Goal: Task Accomplishment & Management: Complete application form

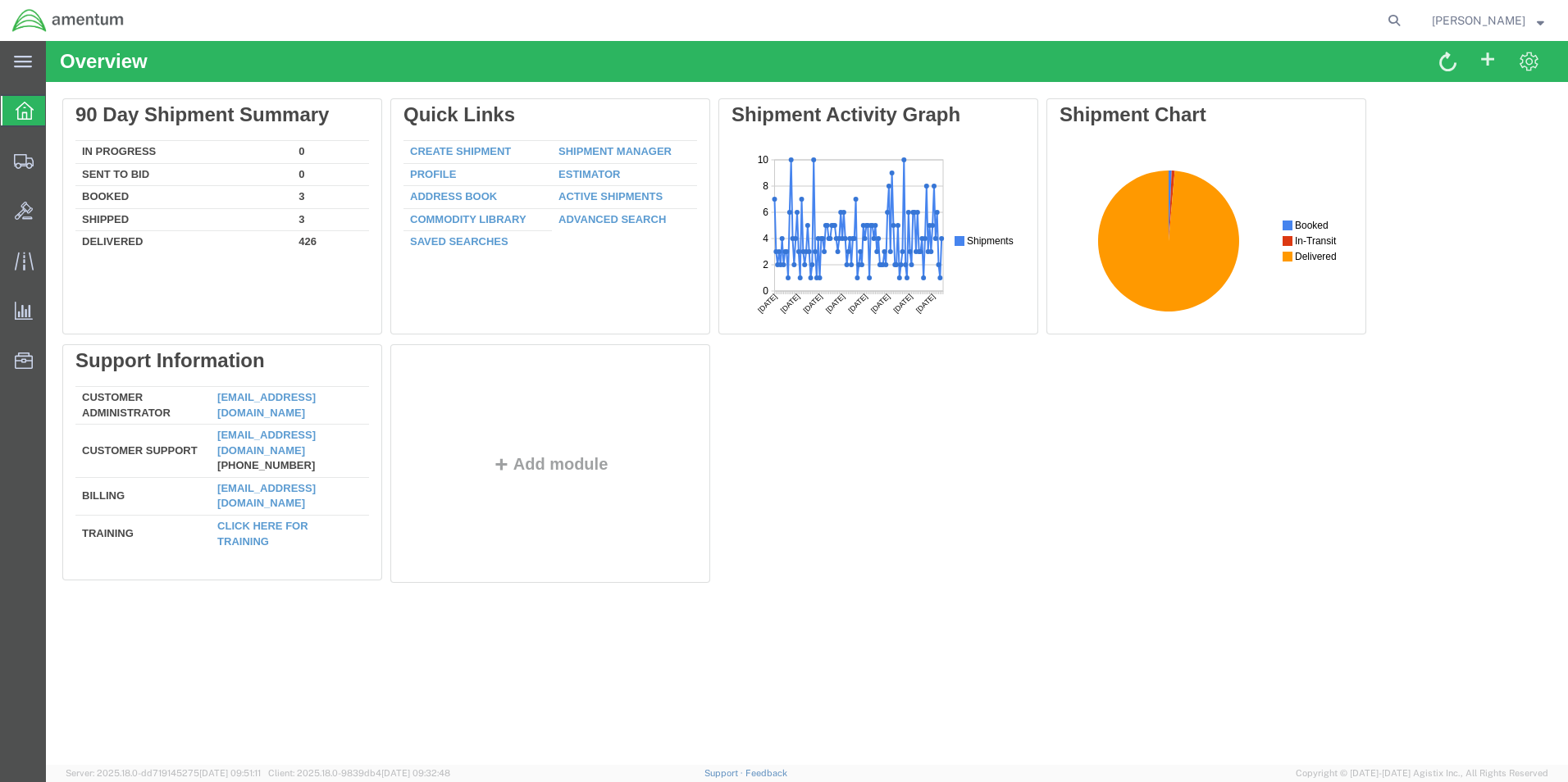
click at [483, 153] on link "Create Shipment" at bounding box center [460, 150] width 101 height 12
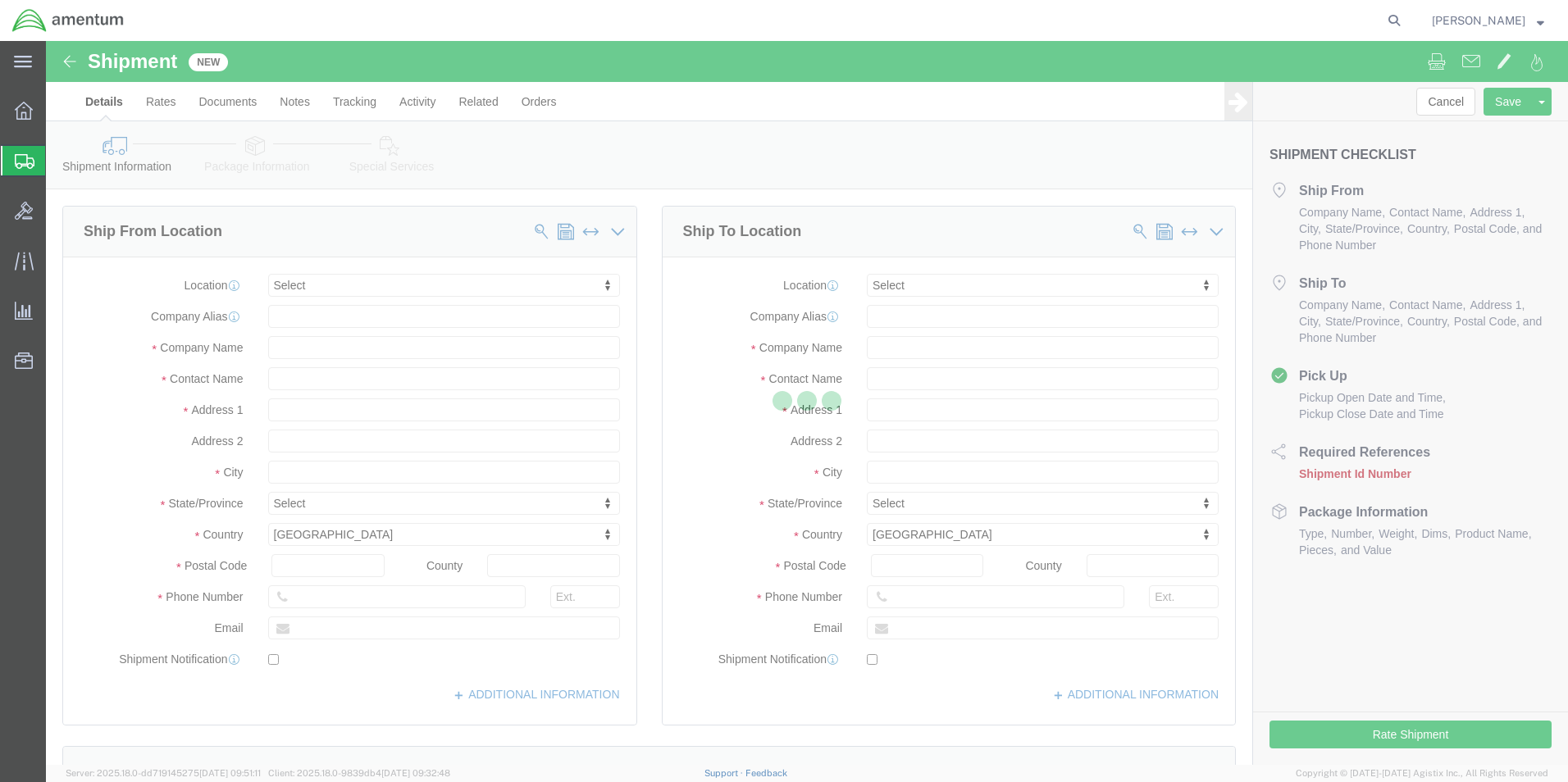
select select
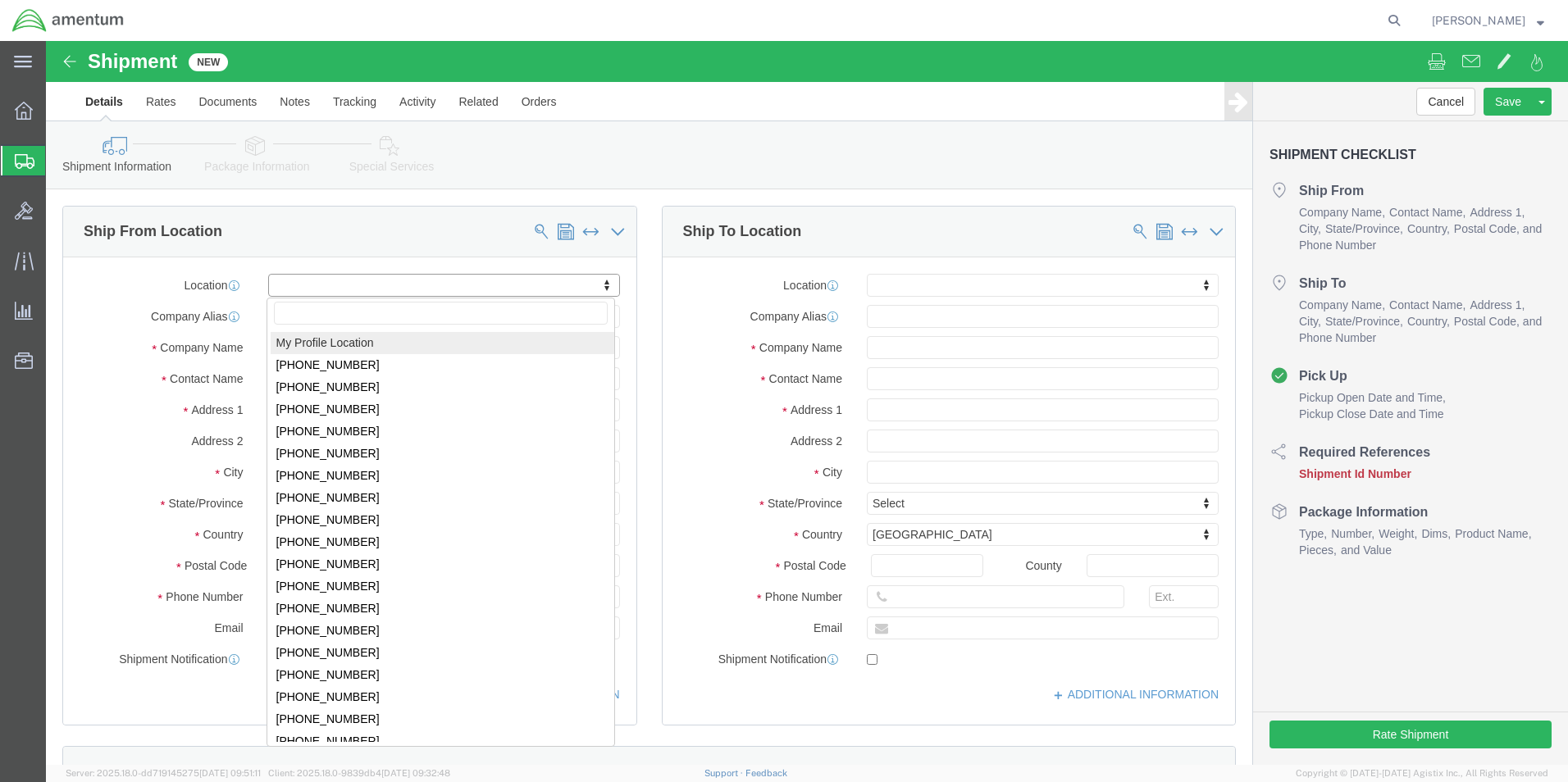
select select "MYPROFILE"
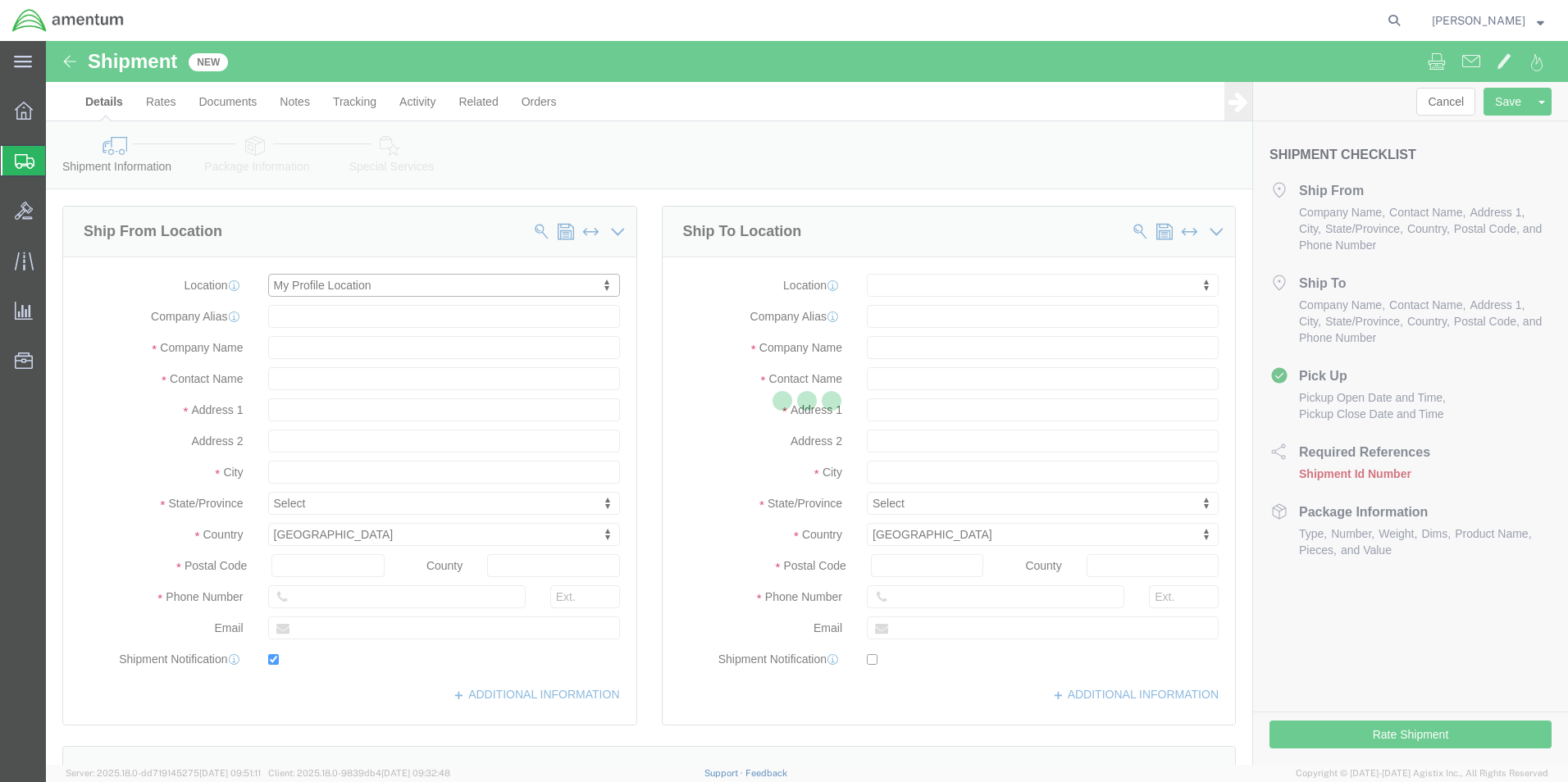
type input "Amentum Services, Inc."
type input "[PERSON_NAME]"
type input "5600 Air Cargo Road"
type input "[US_STATE][GEOGRAPHIC_DATA]"
type input "73159-1109"
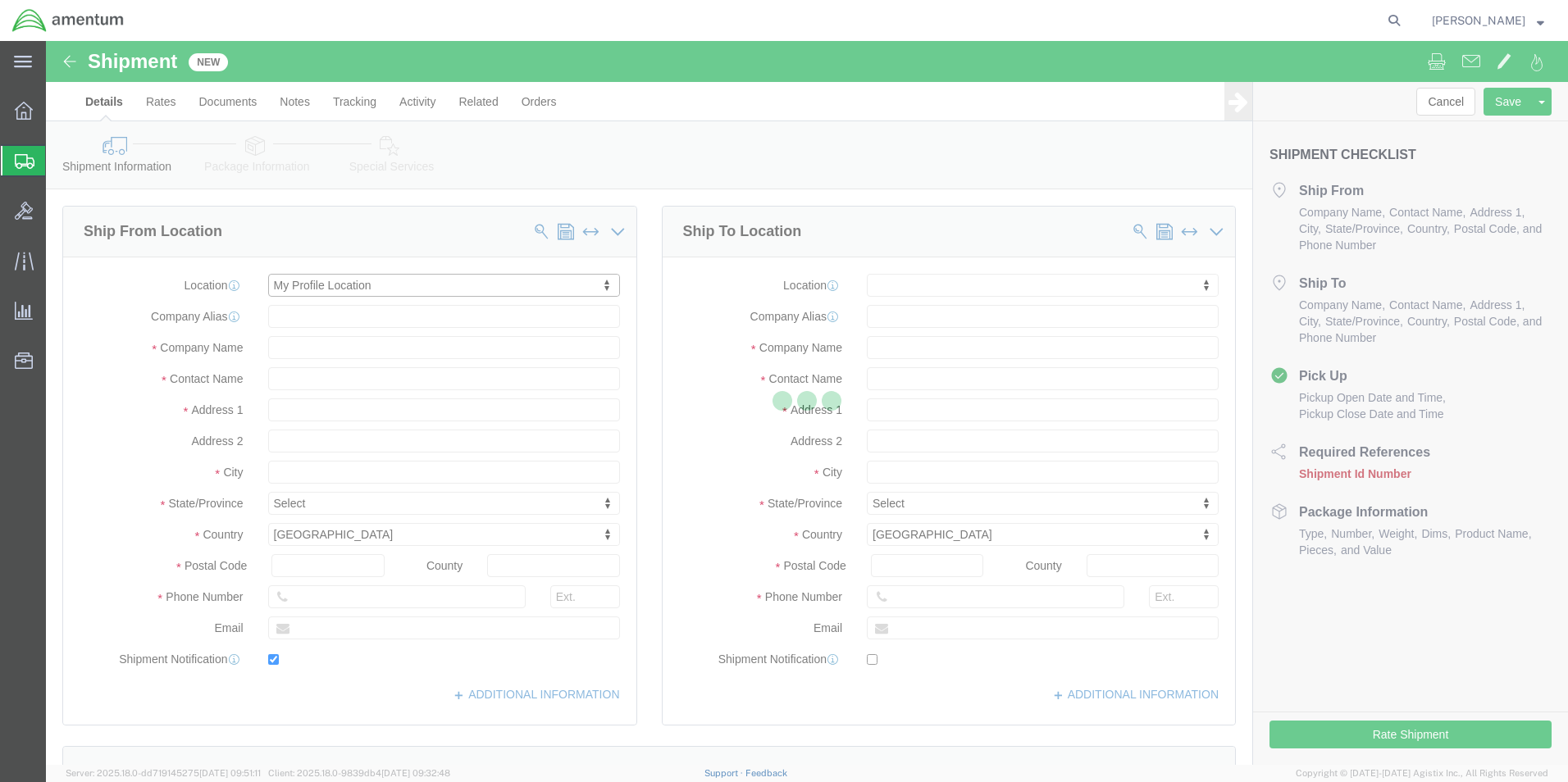
type input "[PHONE_NUMBER]"
type input "[PERSON_NAME][EMAIL_ADDRESS][PERSON_NAME][DOMAIN_NAME]"
checkbox input "true"
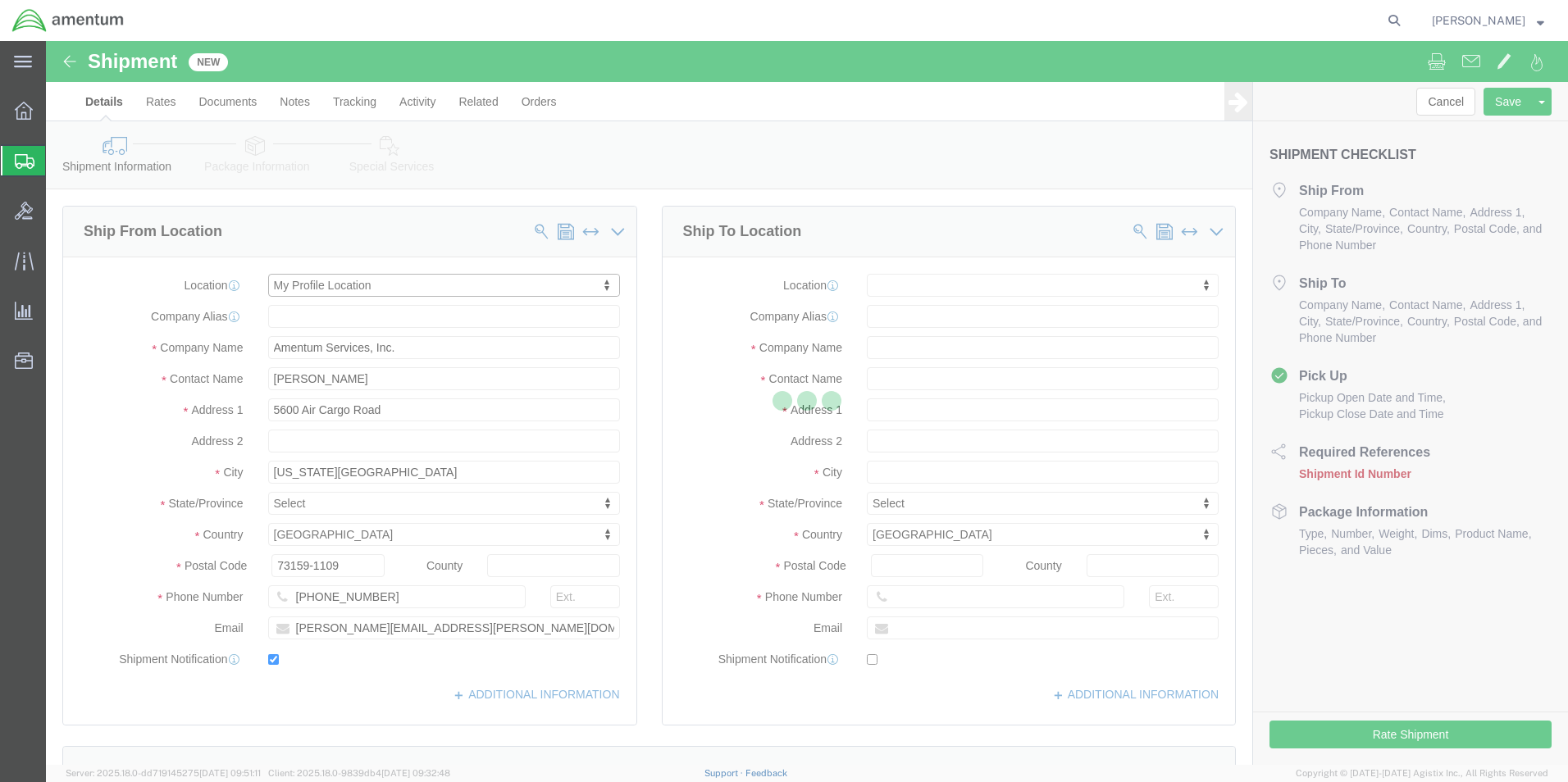
select select "OK"
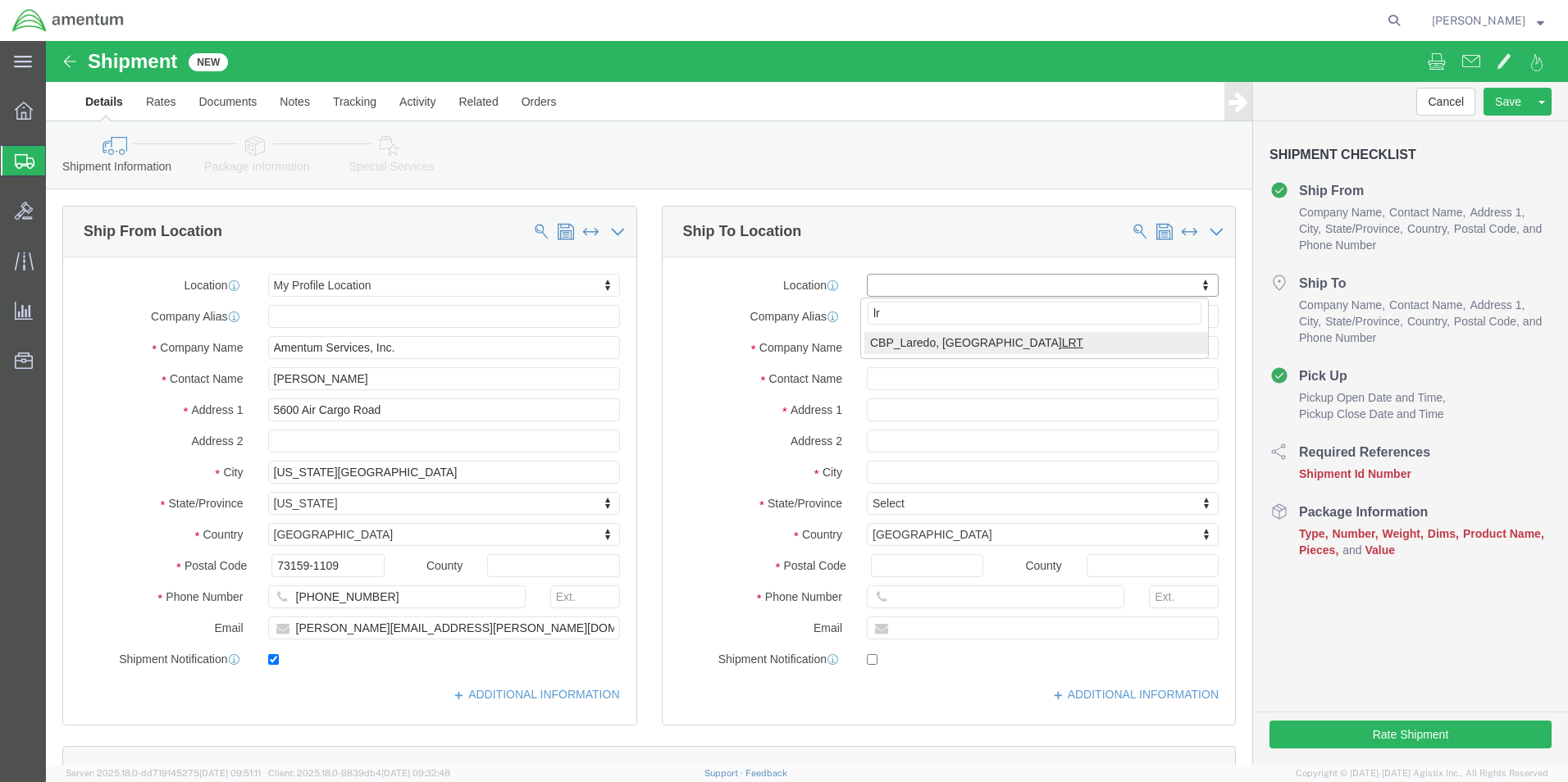
type input "lrt"
select select "49940"
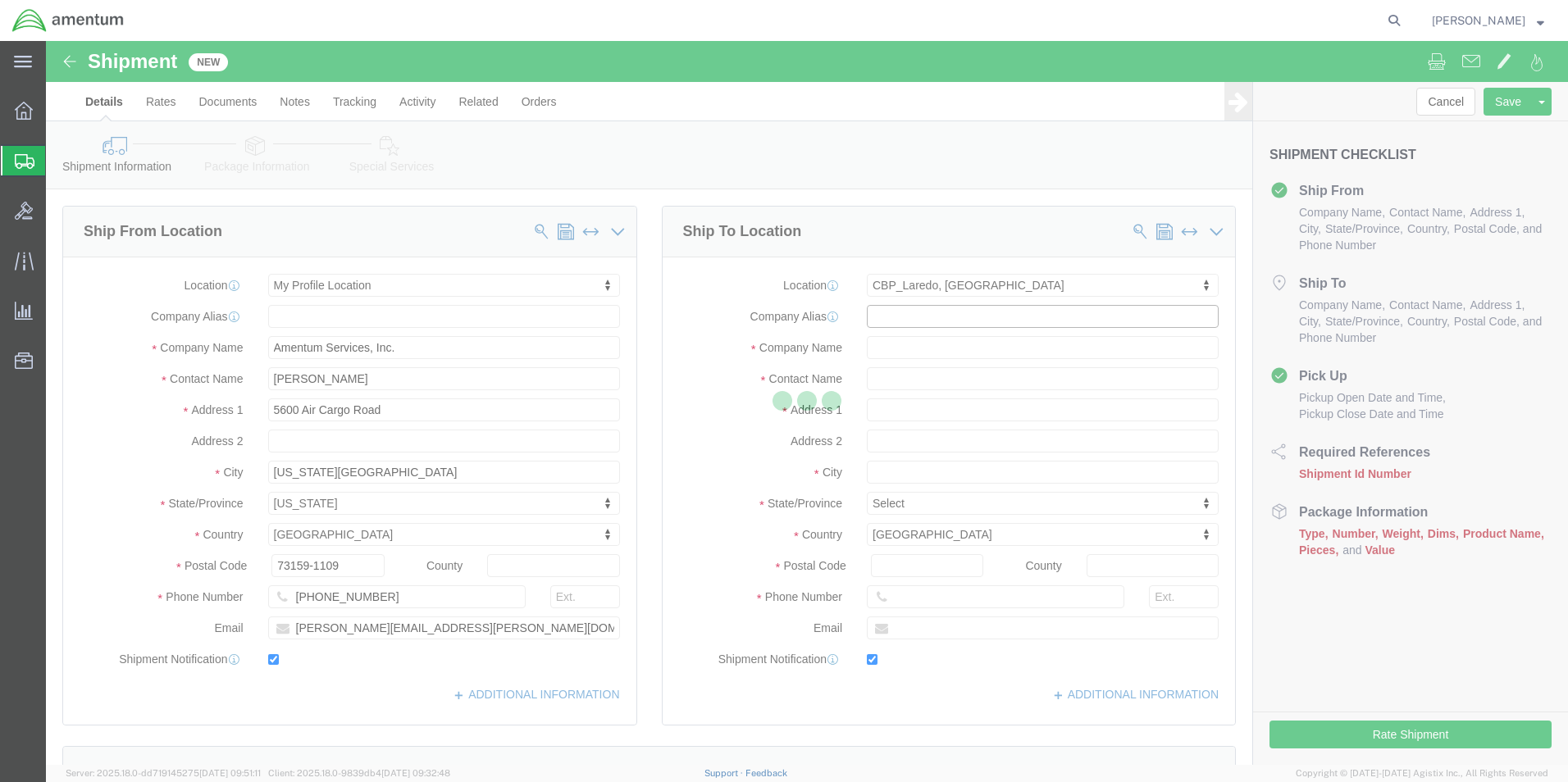
type input "Amentum Services, Inc"
type input "[PERSON_NAME][GEOGRAPHIC_DATA]"
type input "[STREET_ADDRESS][PERSON_NAME]"
type input "Hangar 3"
type input "Laredo"
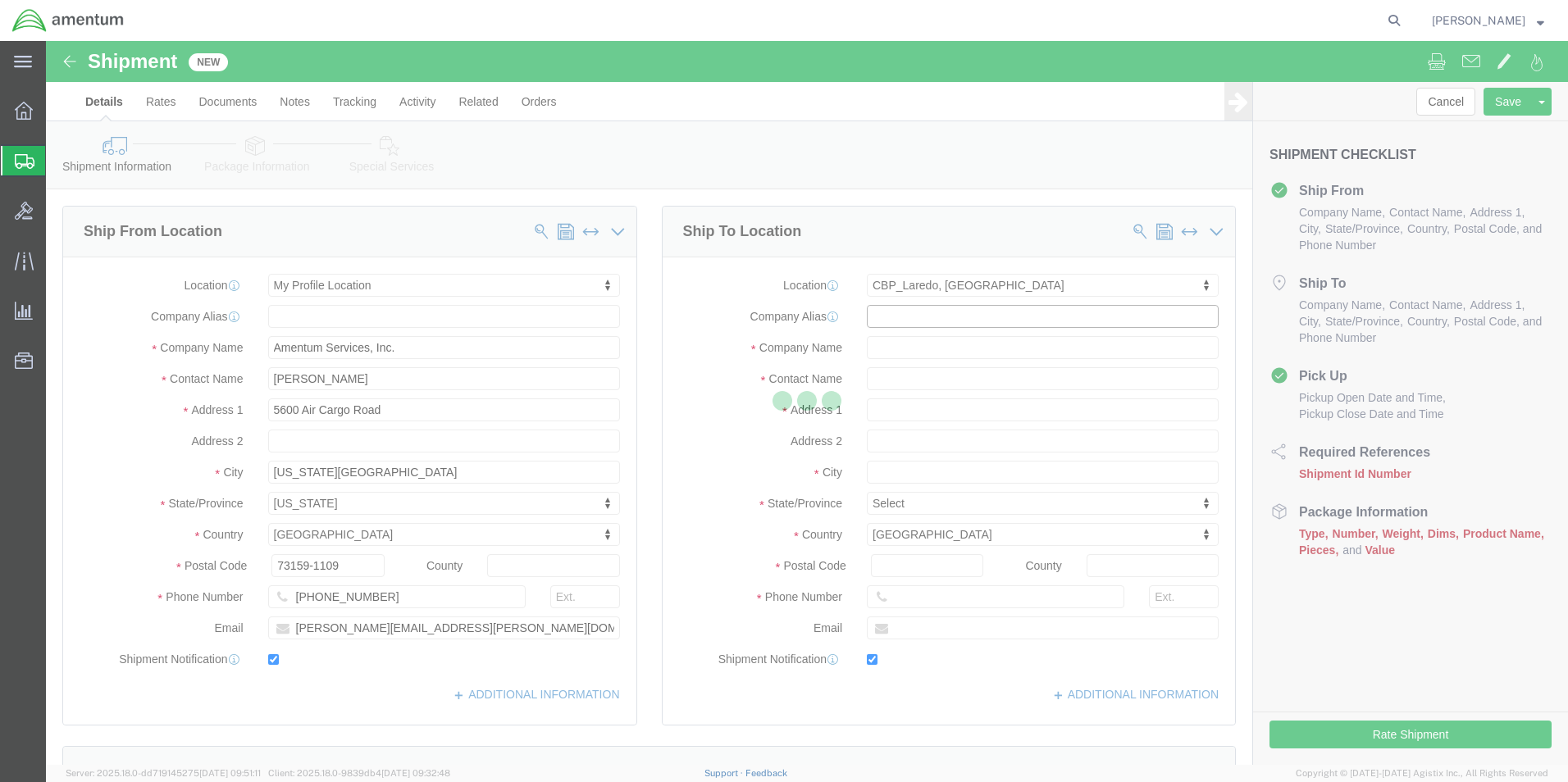
type input "78041"
type input "[PHONE_NUMBER]"
type input "[EMAIL_ADDRESS][PERSON_NAME][DOMAIN_NAME]"
checkbox input "true"
select select "[GEOGRAPHIC_DATA]"
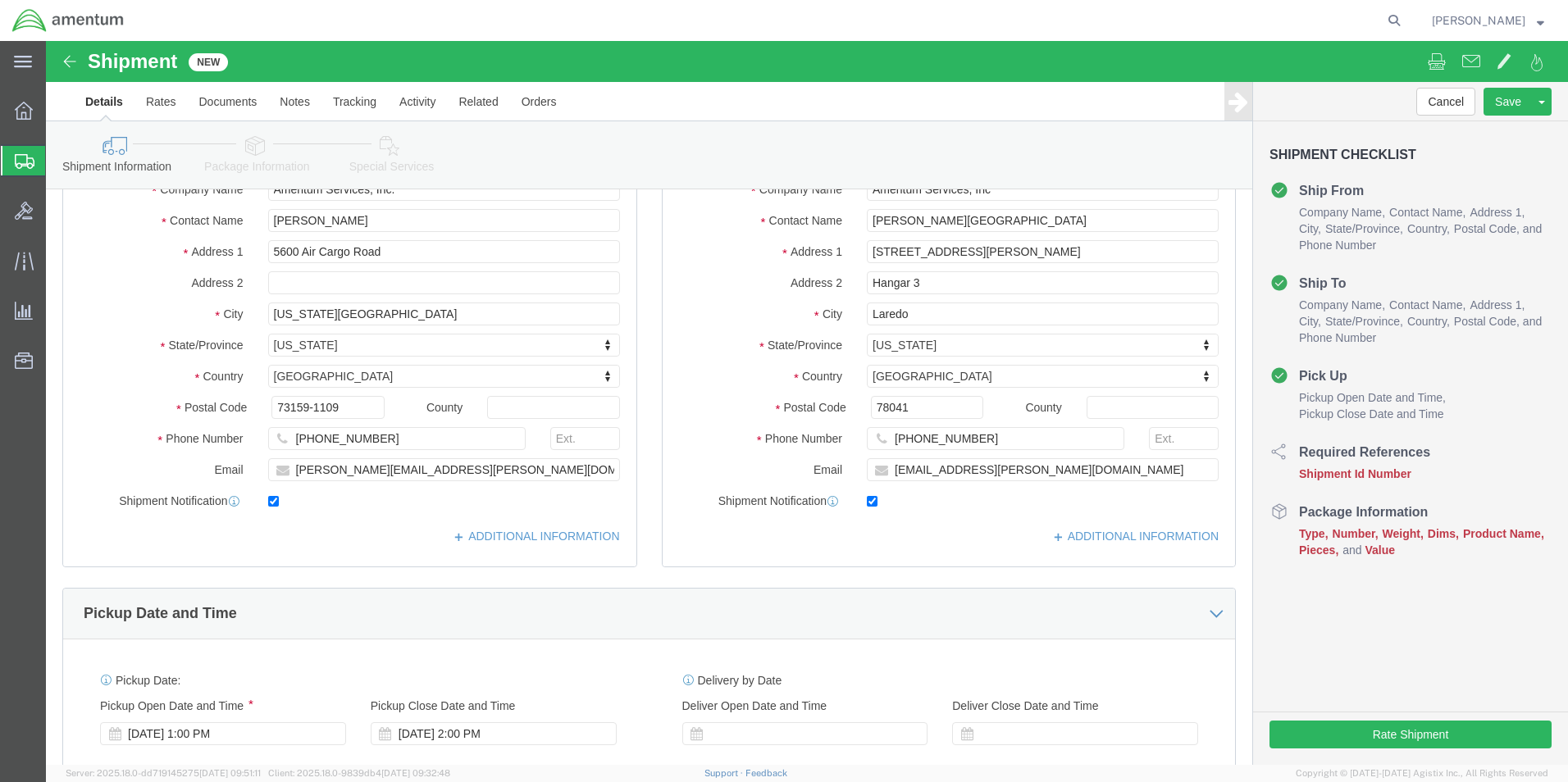
scroll to position [492, 0]
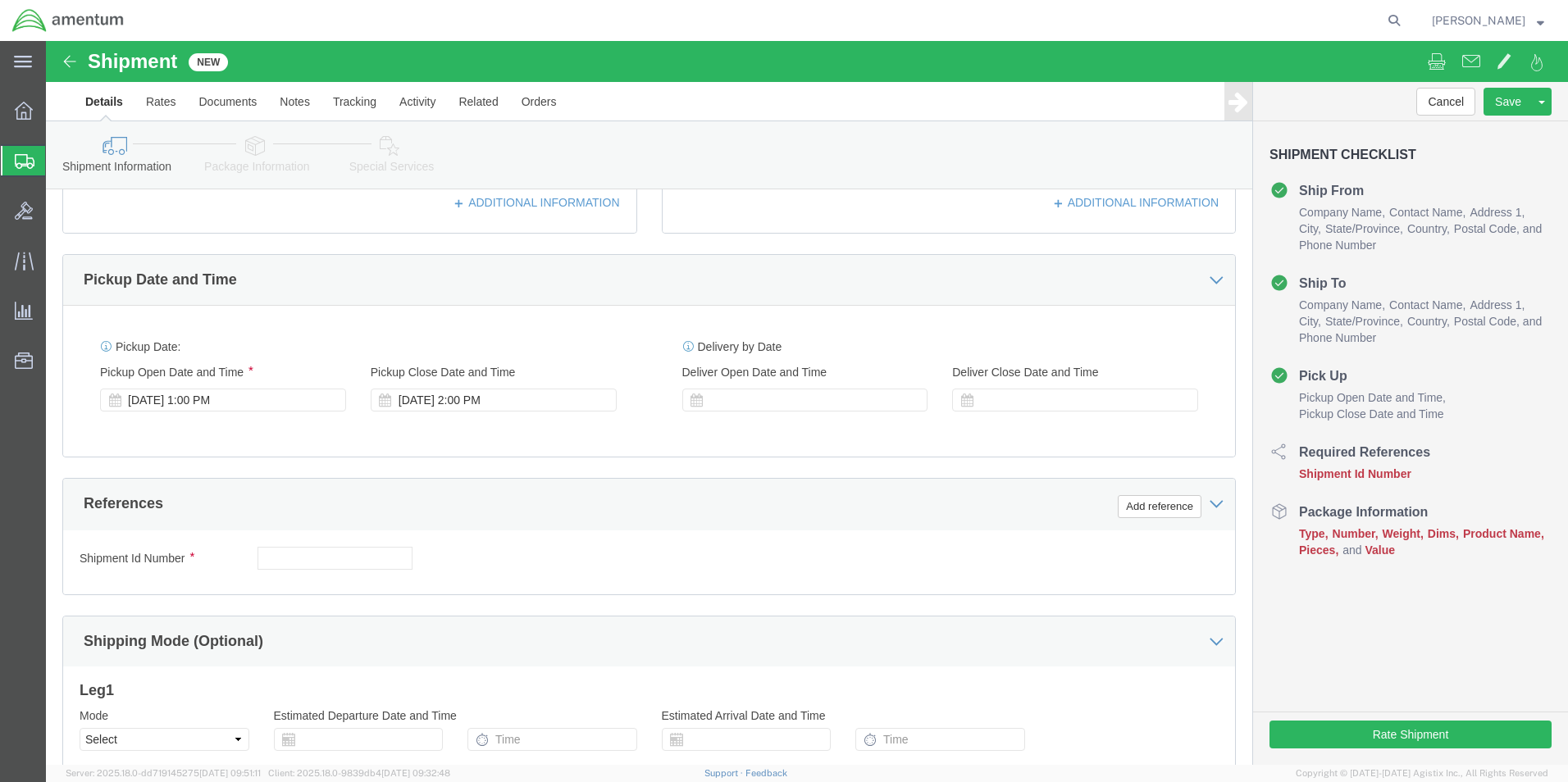
click div "[DATE] 2:00 PM"
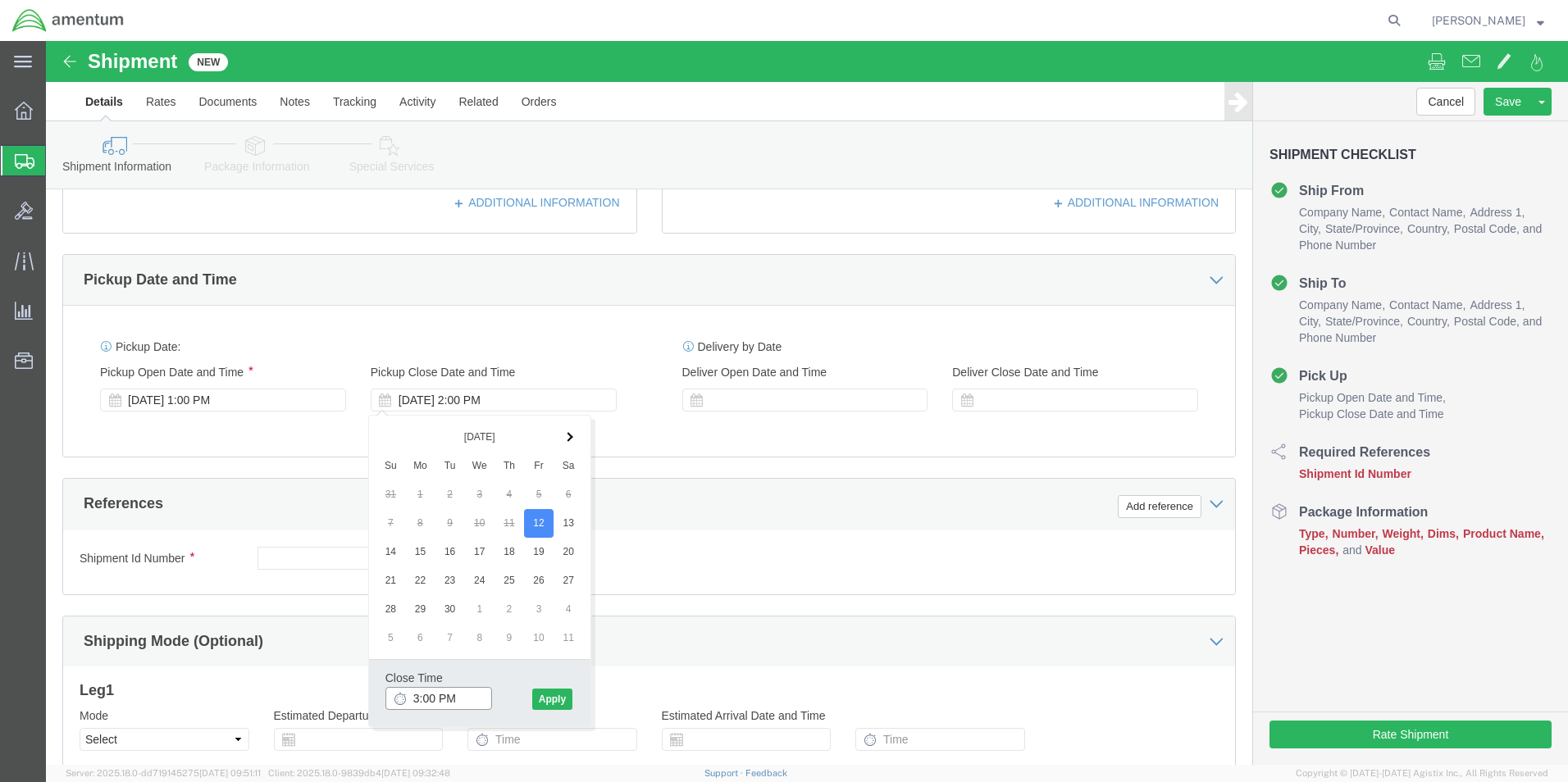
type input "3:00 PM"
click button "Apply"
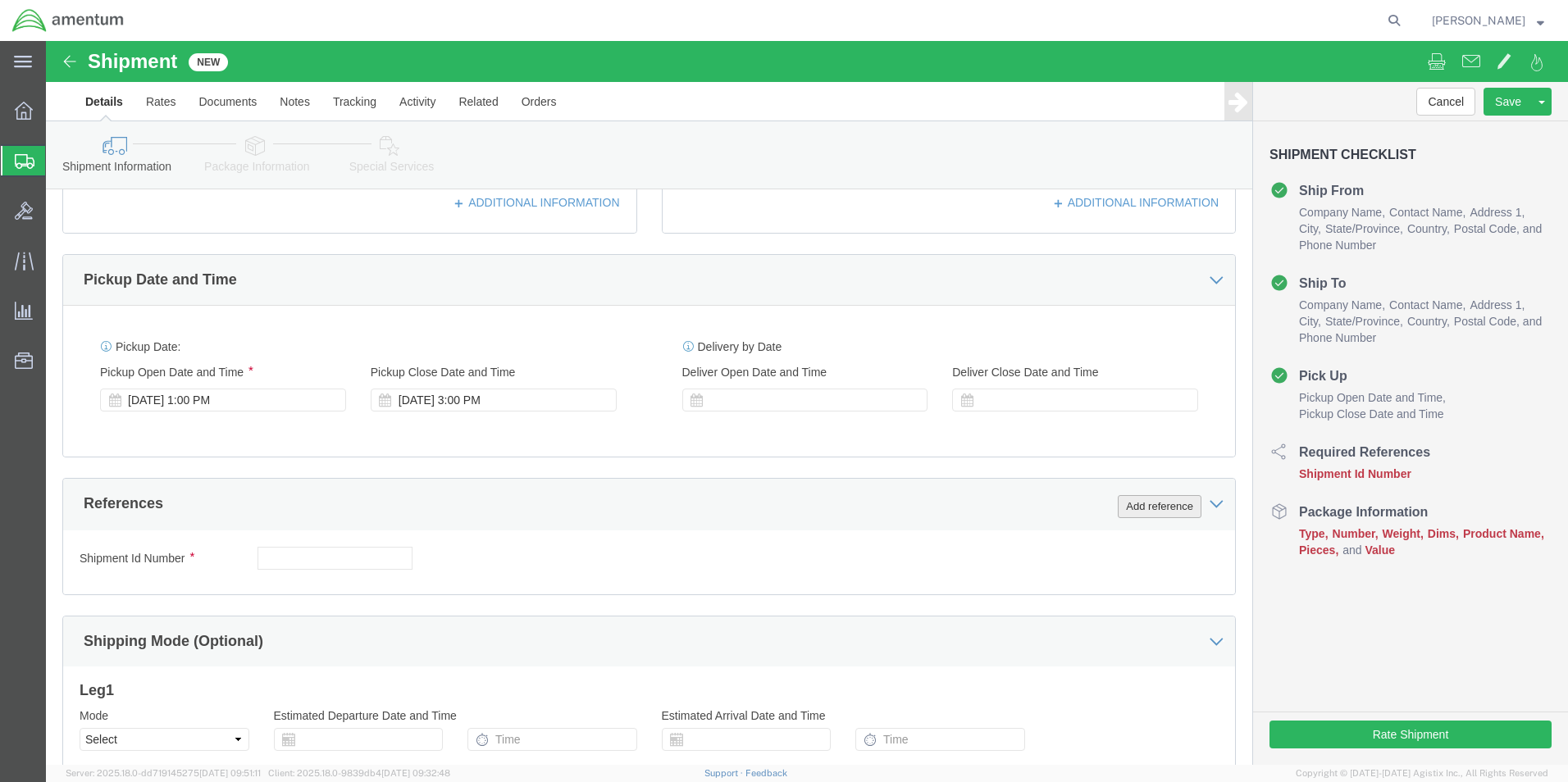
click button "Add reference"
click select "Select Account Type Activity ID Airline Appointment Number ASN Batch Request # …"
select select "DEPT"
click select "Select Account Type Activity ID Airline Appointment Number ASN Batch Request # …"
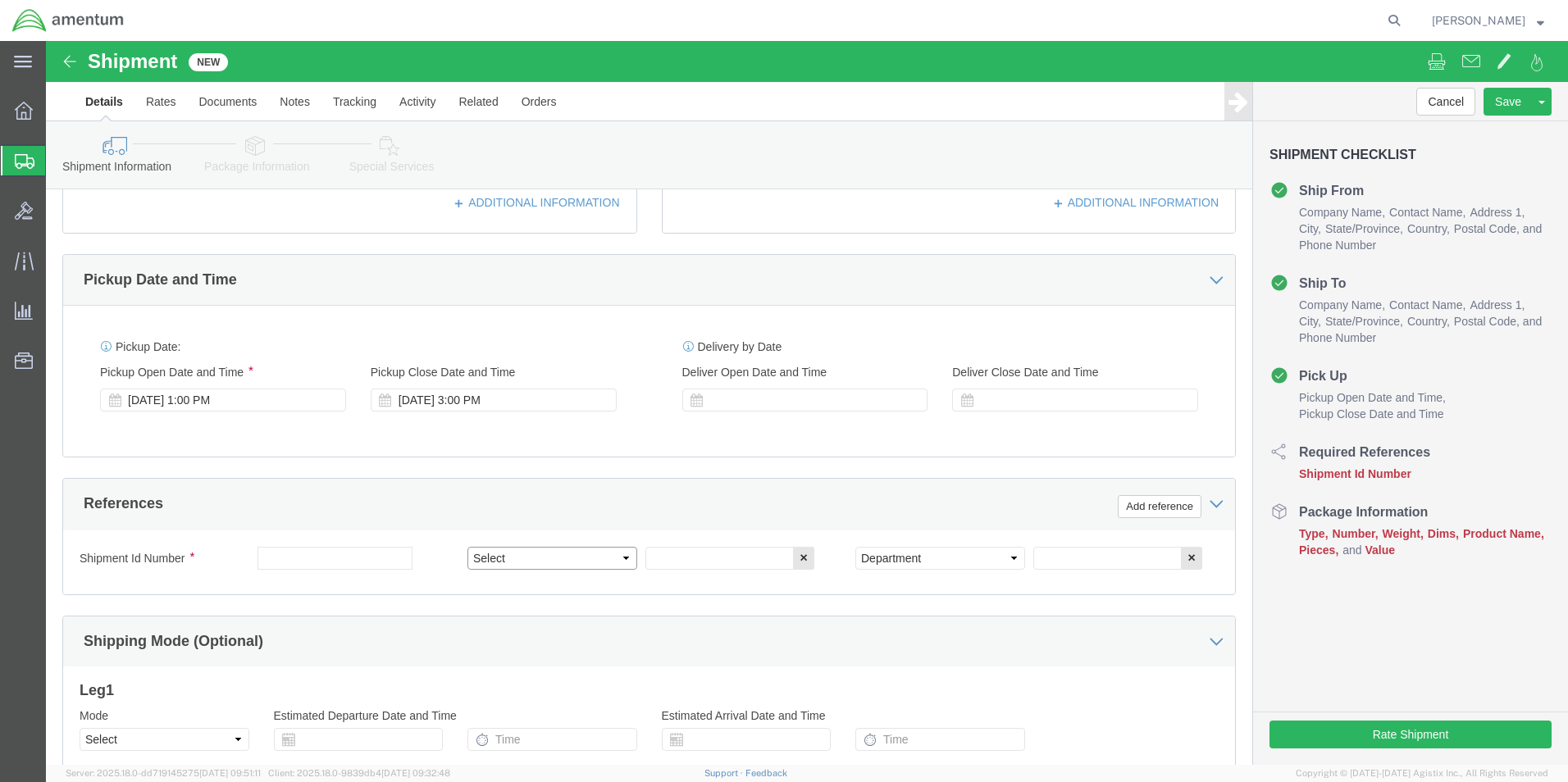
click select "Select Account Type Activity ID Airline Appointment Number ASN Batch Request # …"
select select "CUSTREF"
click select "Select Account Type Activity ID Airline Appointment Number ASN Batch Request # …"
click input "text"
type input "M"
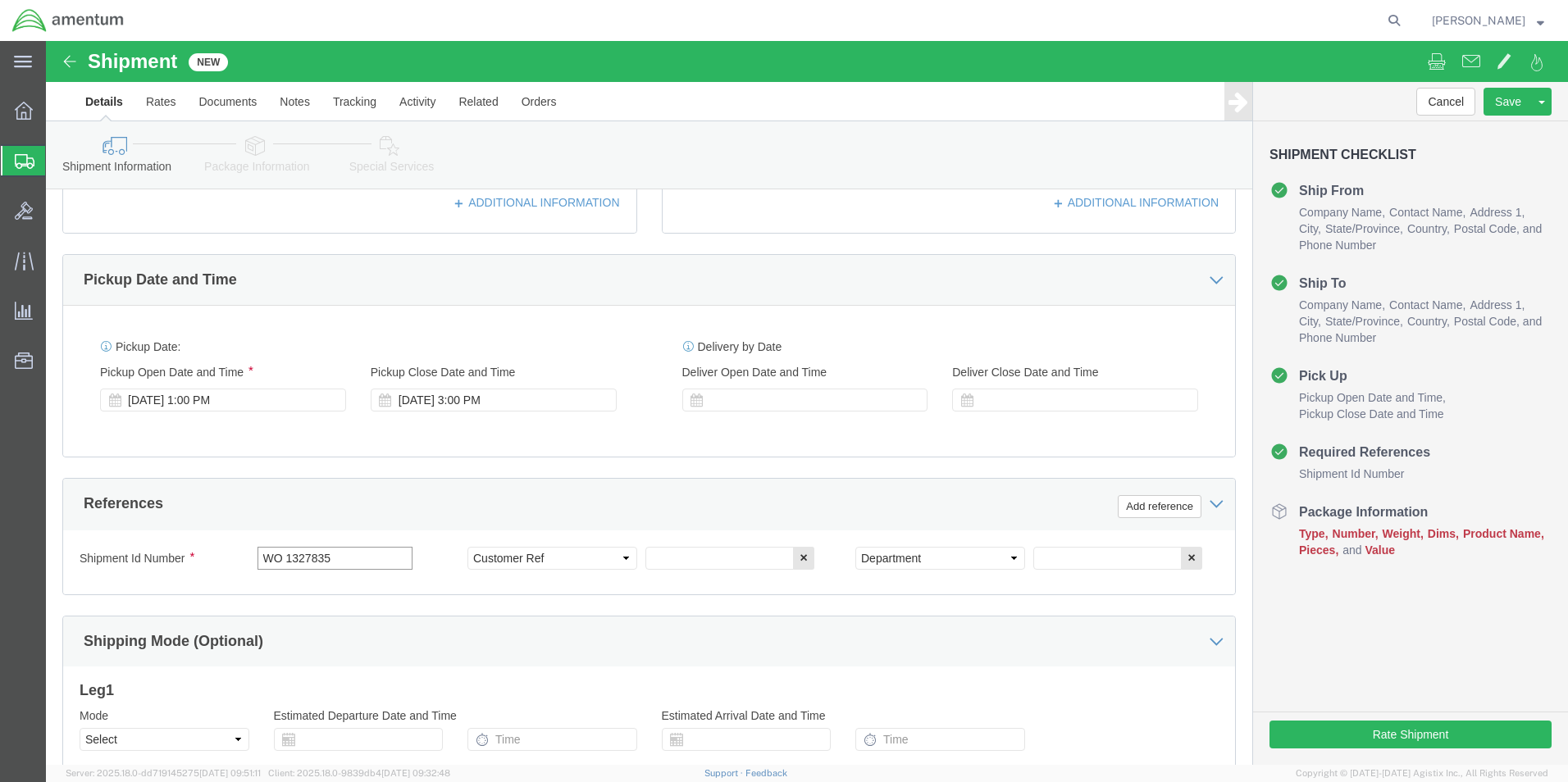
type input "WO 1327835"
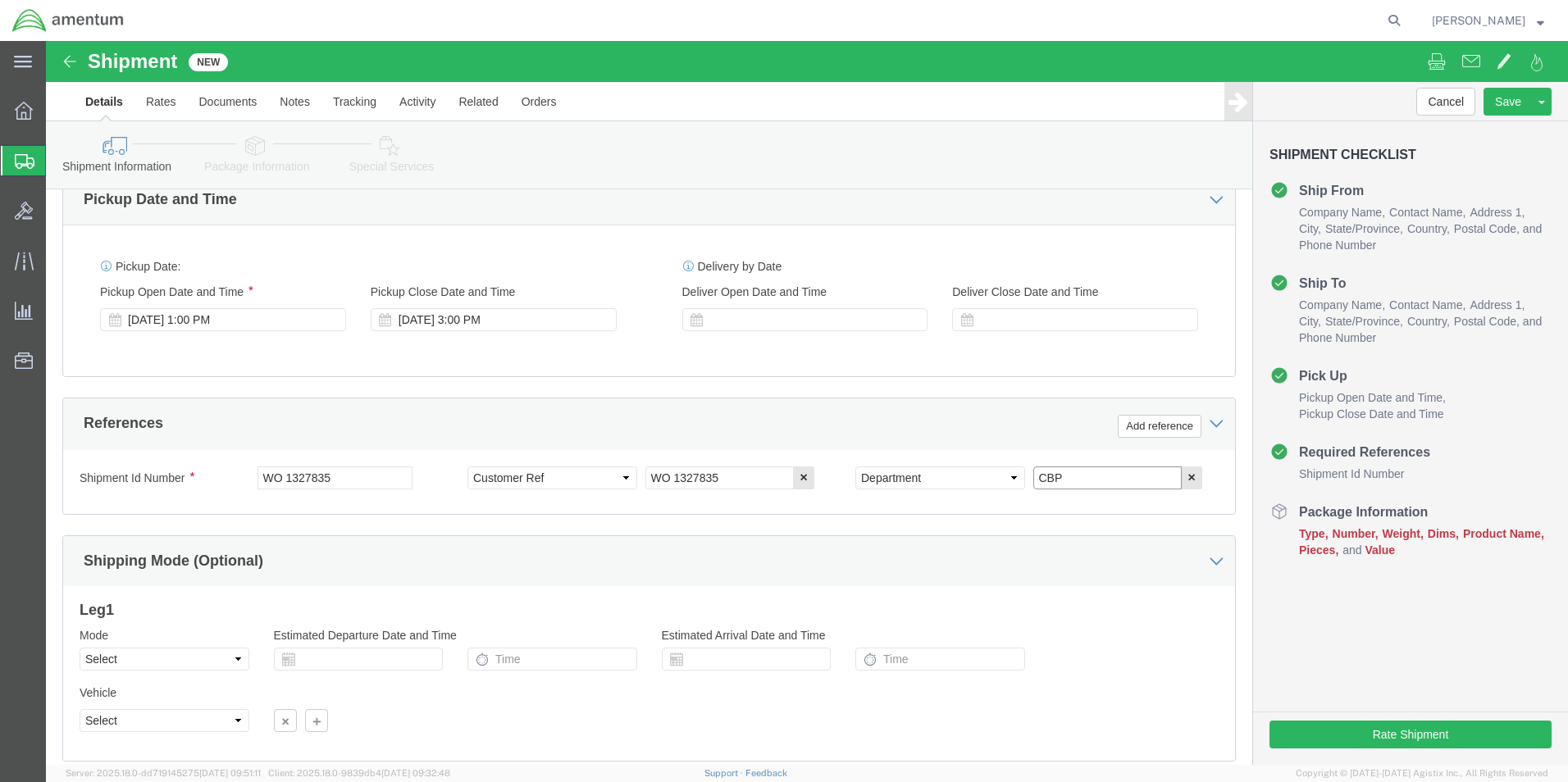
scroll to position [683, 0]
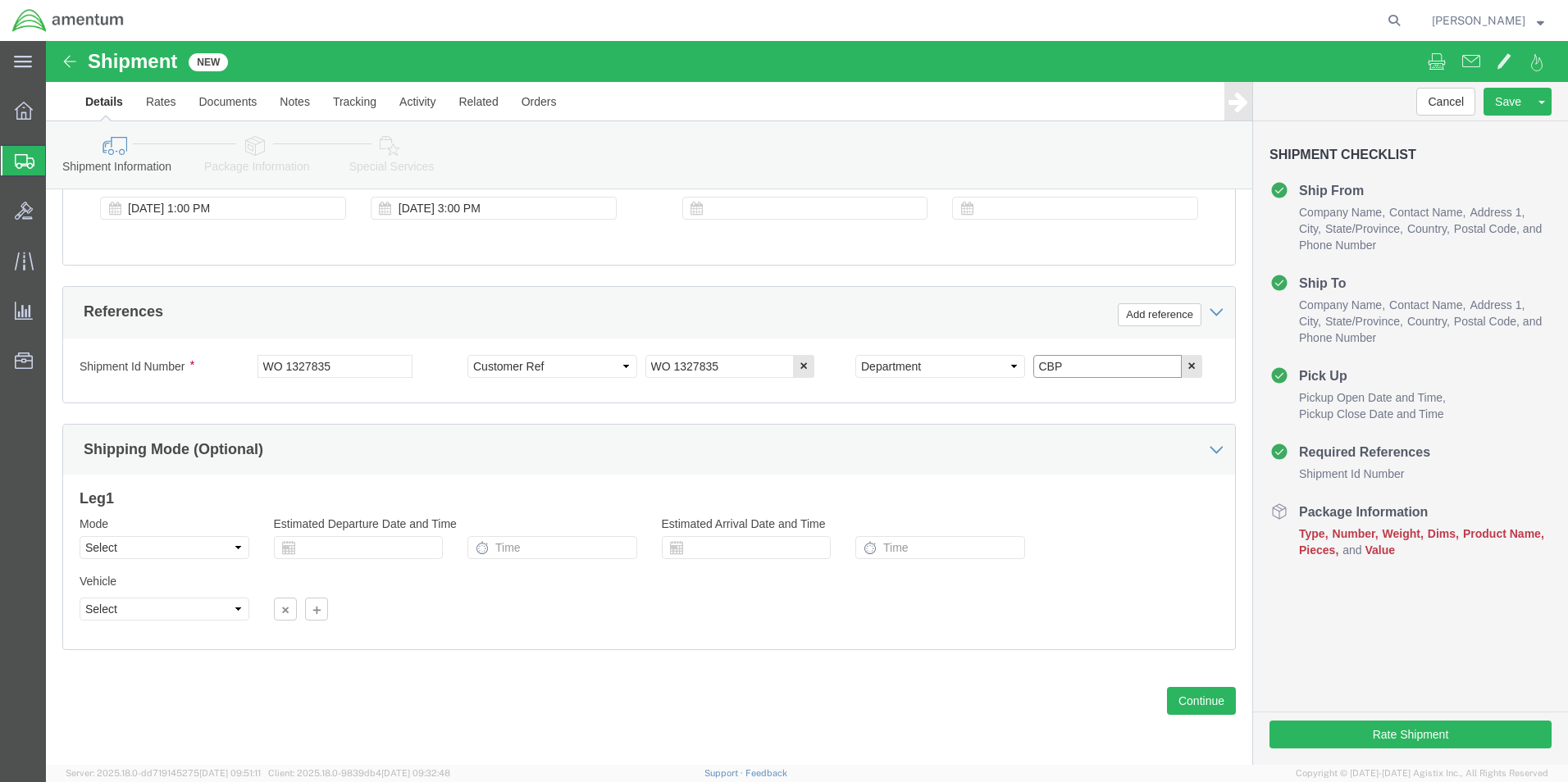
type input "CBP"
click button "Continue"
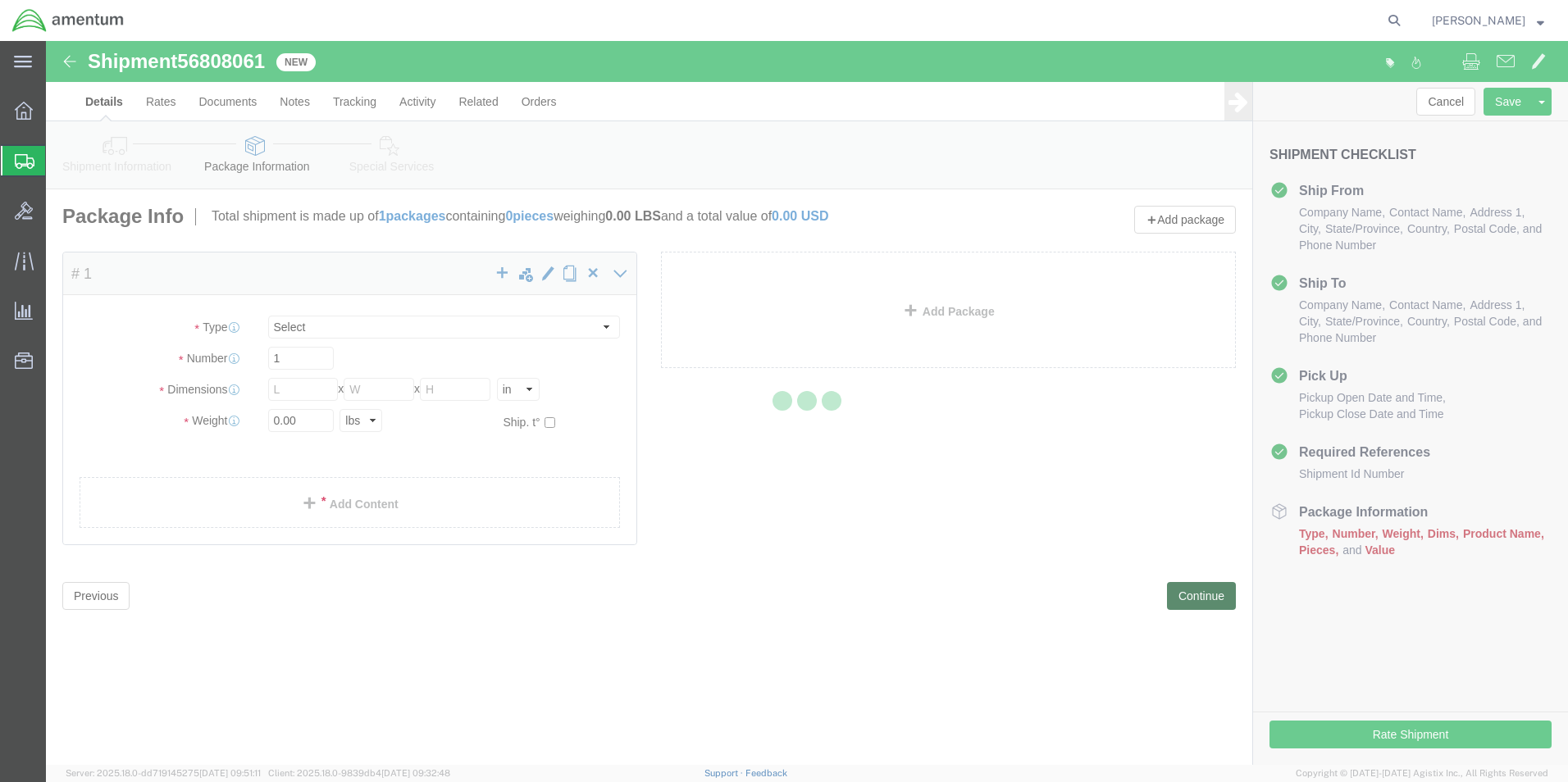
select select "CBOX"
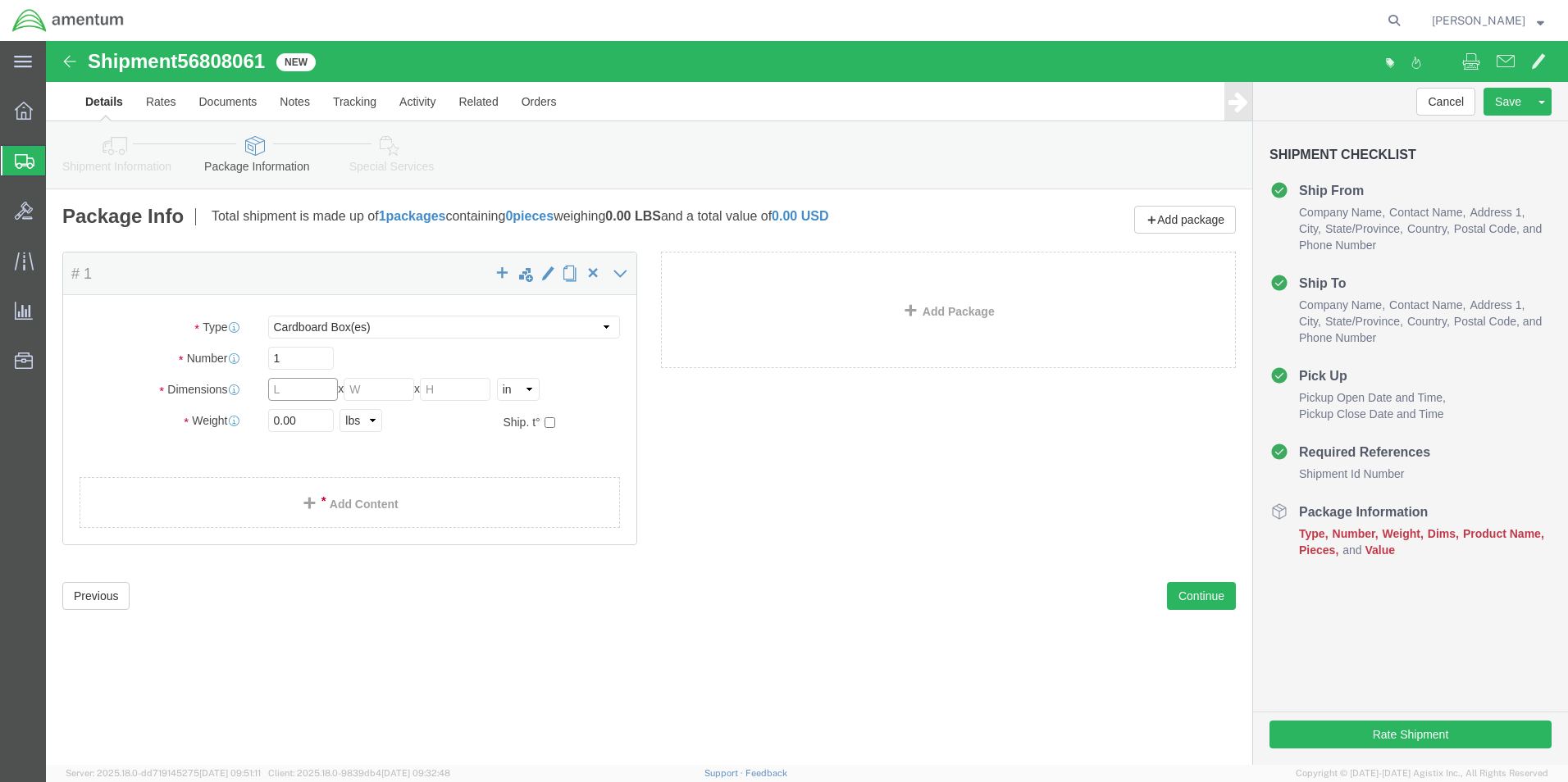
drag, startPoint x: 244, startPoint y: 345, endPoint x: 331, endPoint y: 352, distance: 87.3
click input "text"
type input "9"
type input "12"
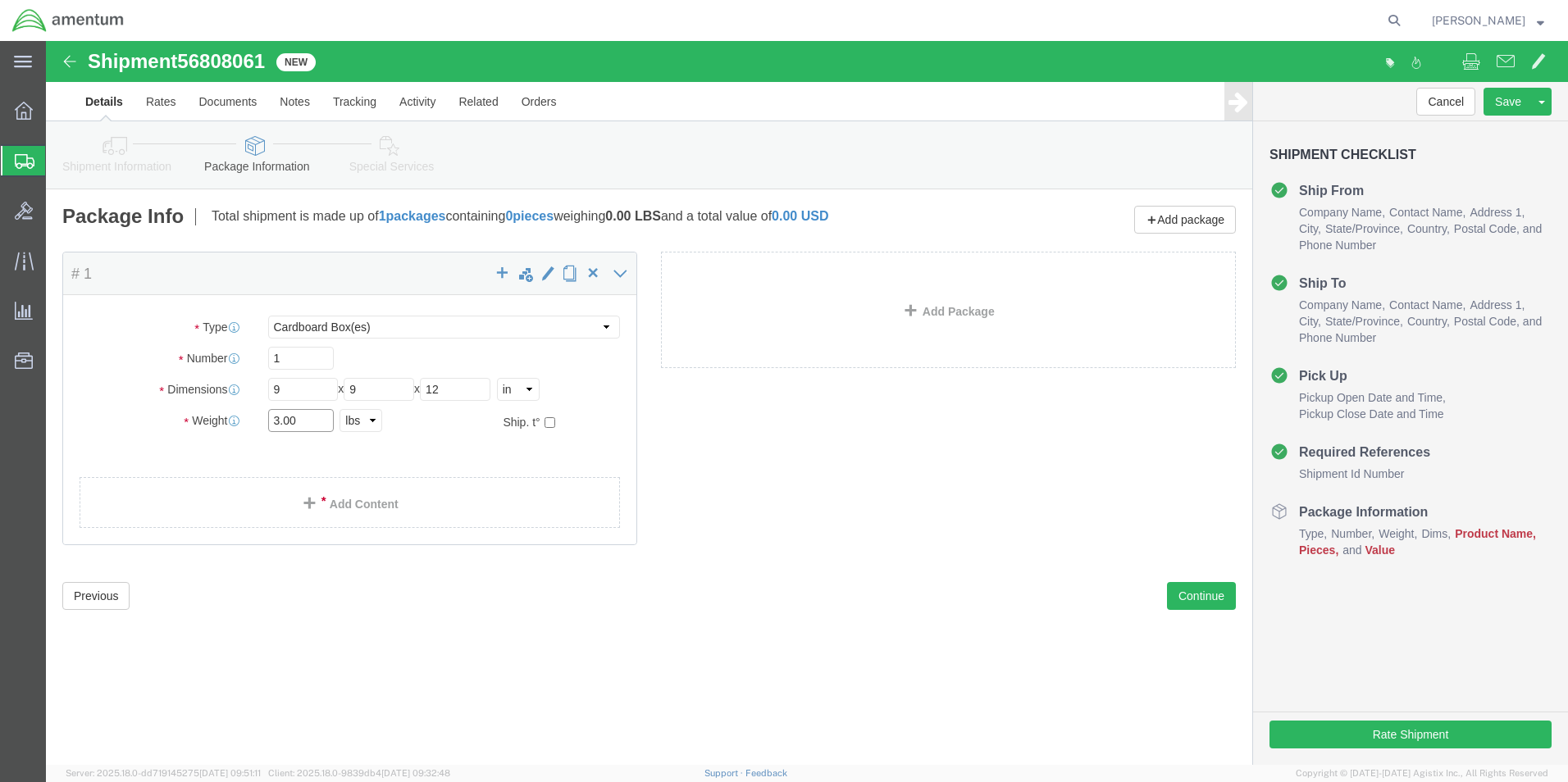
type input "3.00"
click link "Add Content"
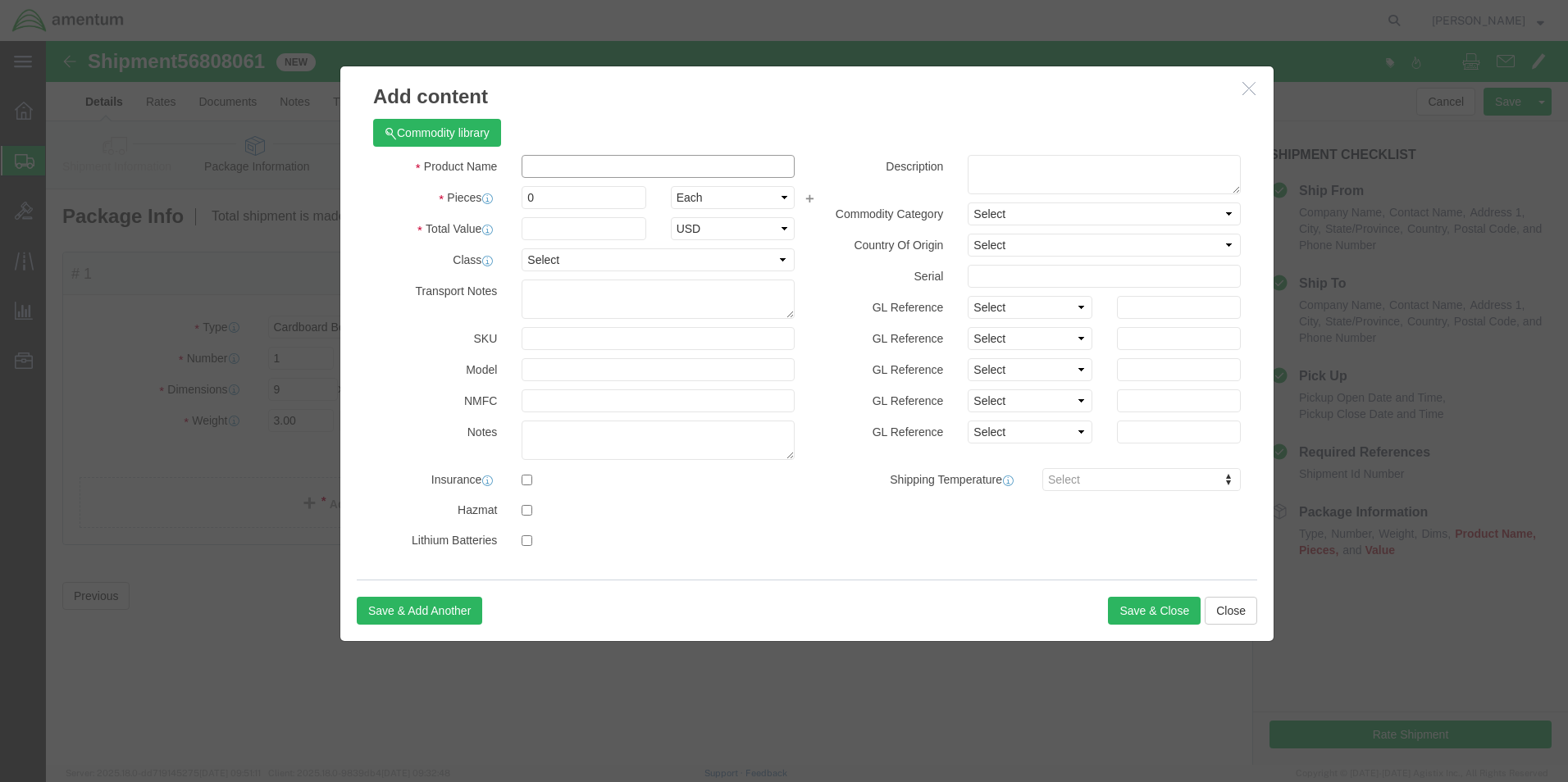
click input "text"
type input "PULLEY KIT"
type input "1.00"
type input "2600.00"
click button "Save & Close"
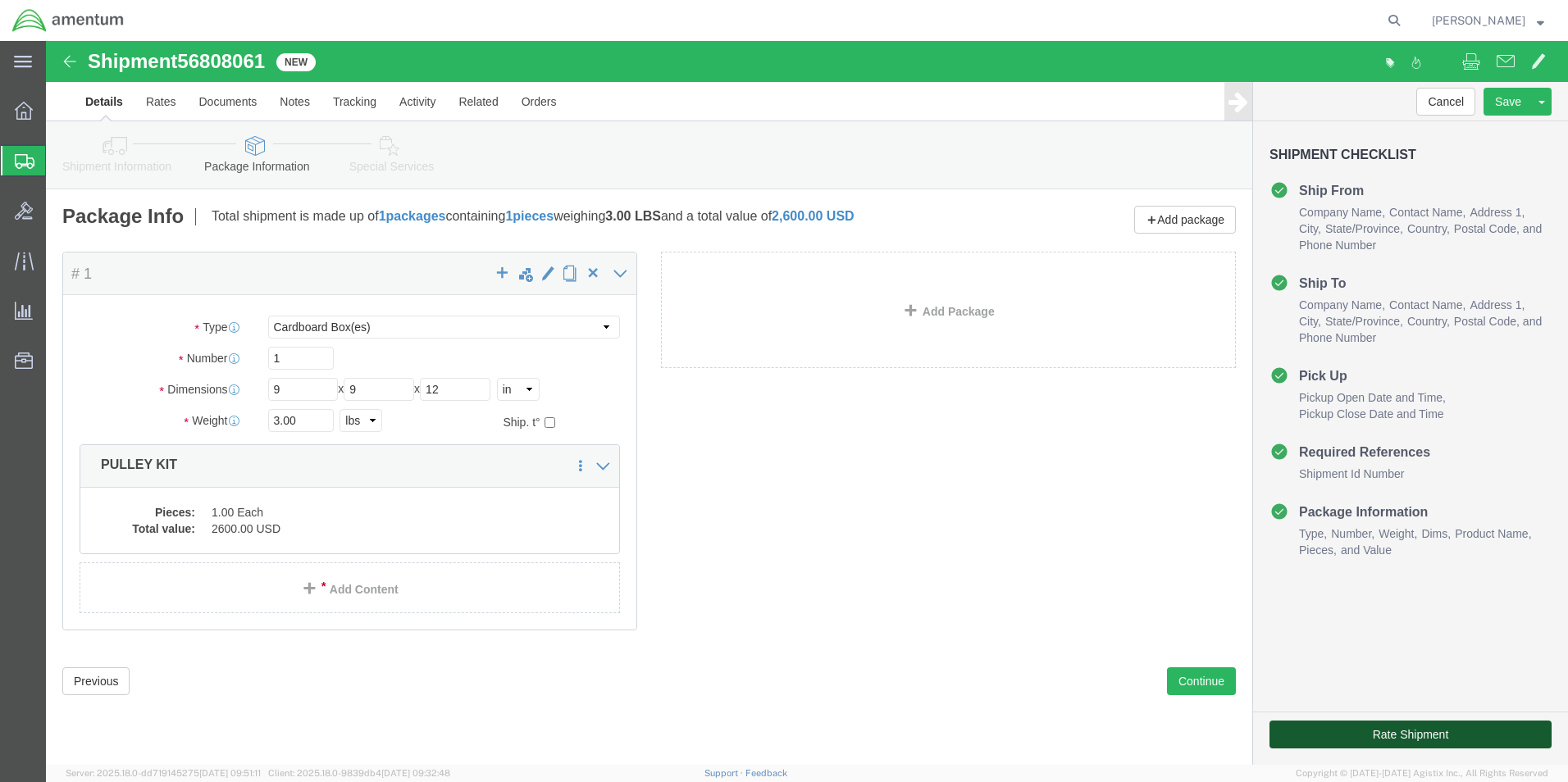
click button "Rate Shipment"
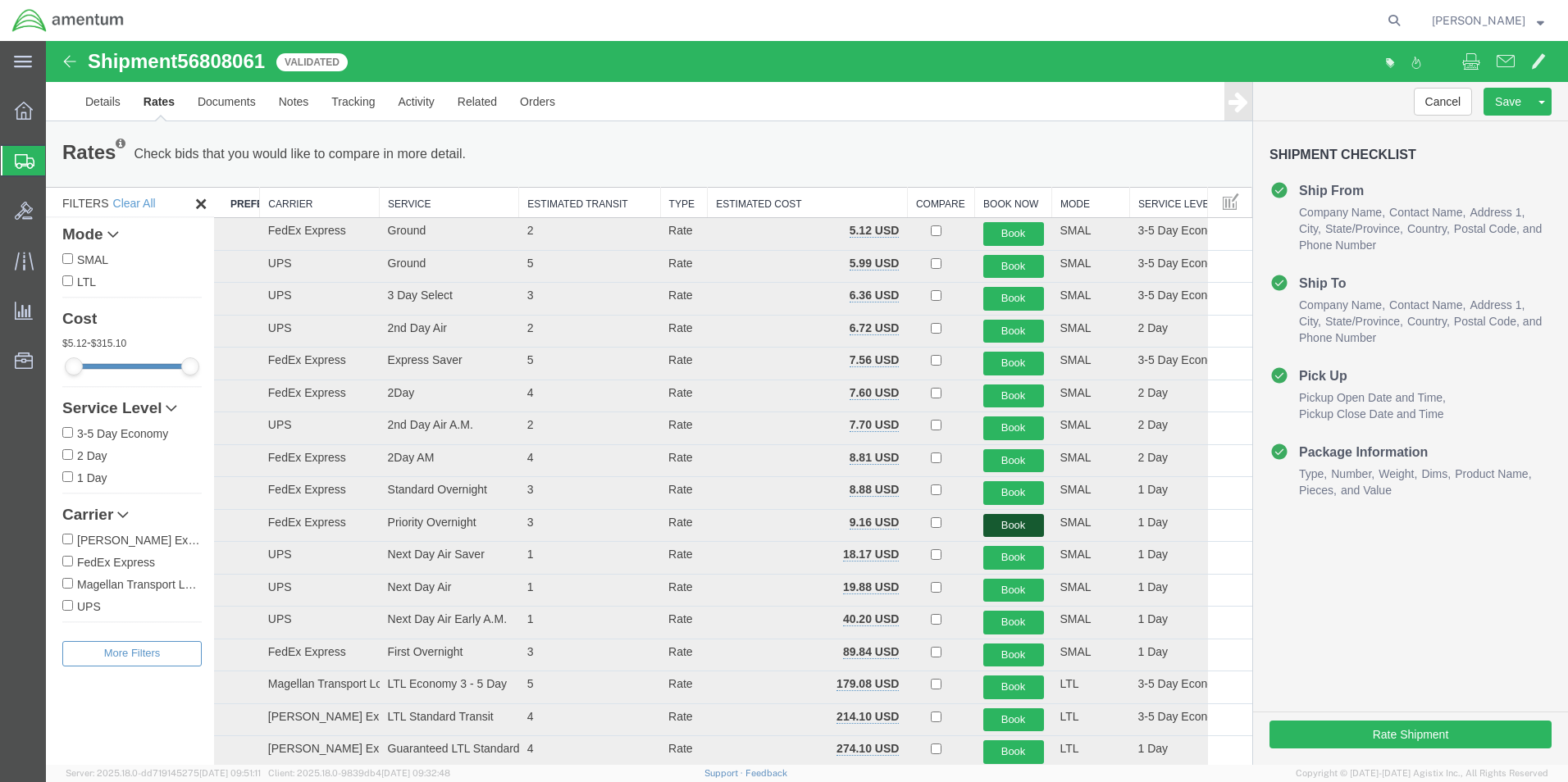
click at [983, 528] on button "Book" at bounding box center [1014, 525] width 61 height 24
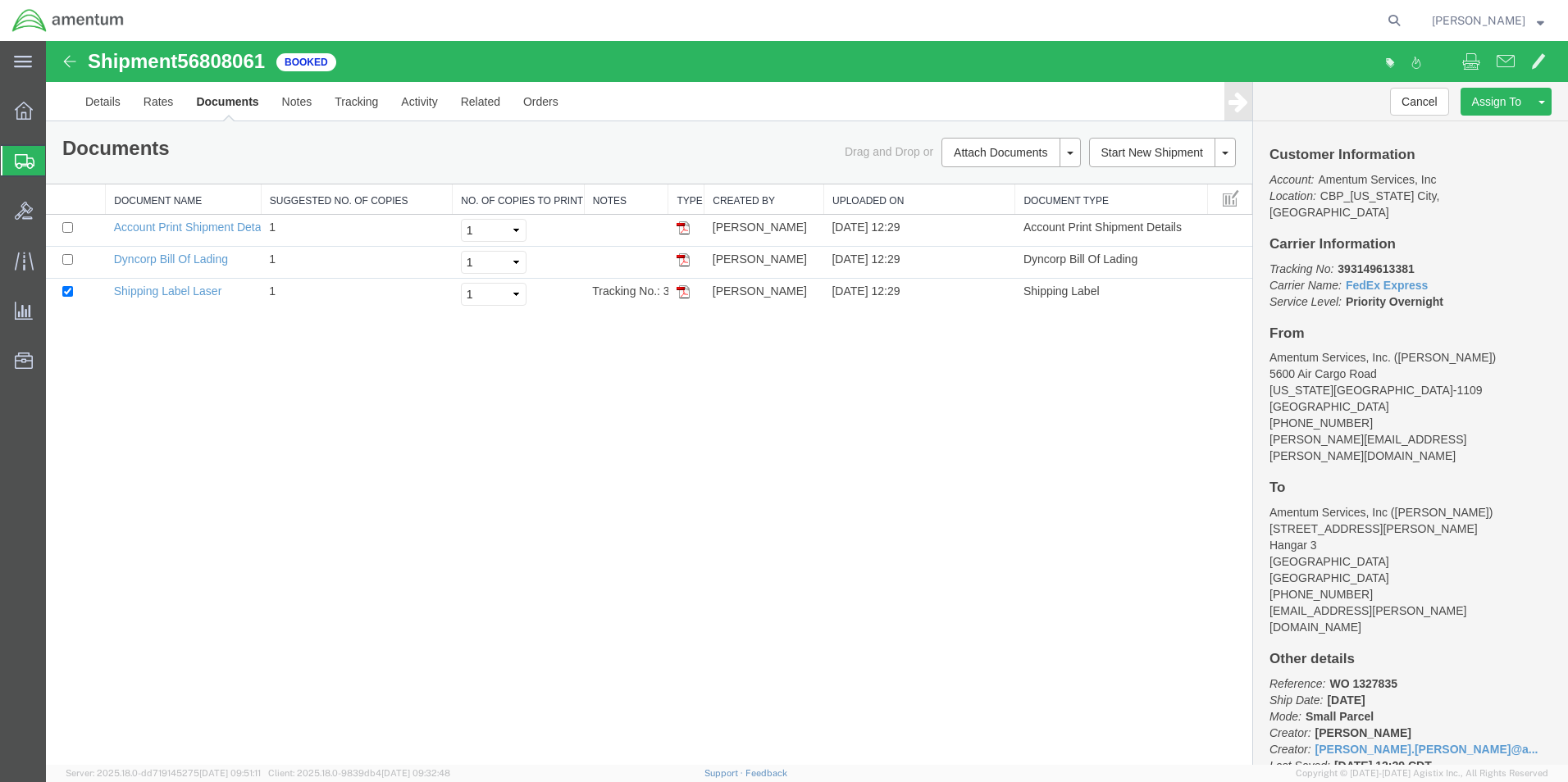
drag, startPoint x: 680, startPoint y: 293, endPoint x: 413, endPoint y: 42, distance: 366.5
click at [680, 293] on img at bounding box center [683, 292] width 13 height 13
click at [684, 258] on img at bounding box center [683, 260] width 13 height 13
drag, startPoint x: 1417, startPoint y: 249, endPoint x: 1329, endPoint y: 252, distance: 88.1
click at [1329, 261] on p "Tracking No: 393149613381 Carrier Name: FedEx Express FedEx Express Service Lev…" at bounding box center [1410, 285] width 282 height 49
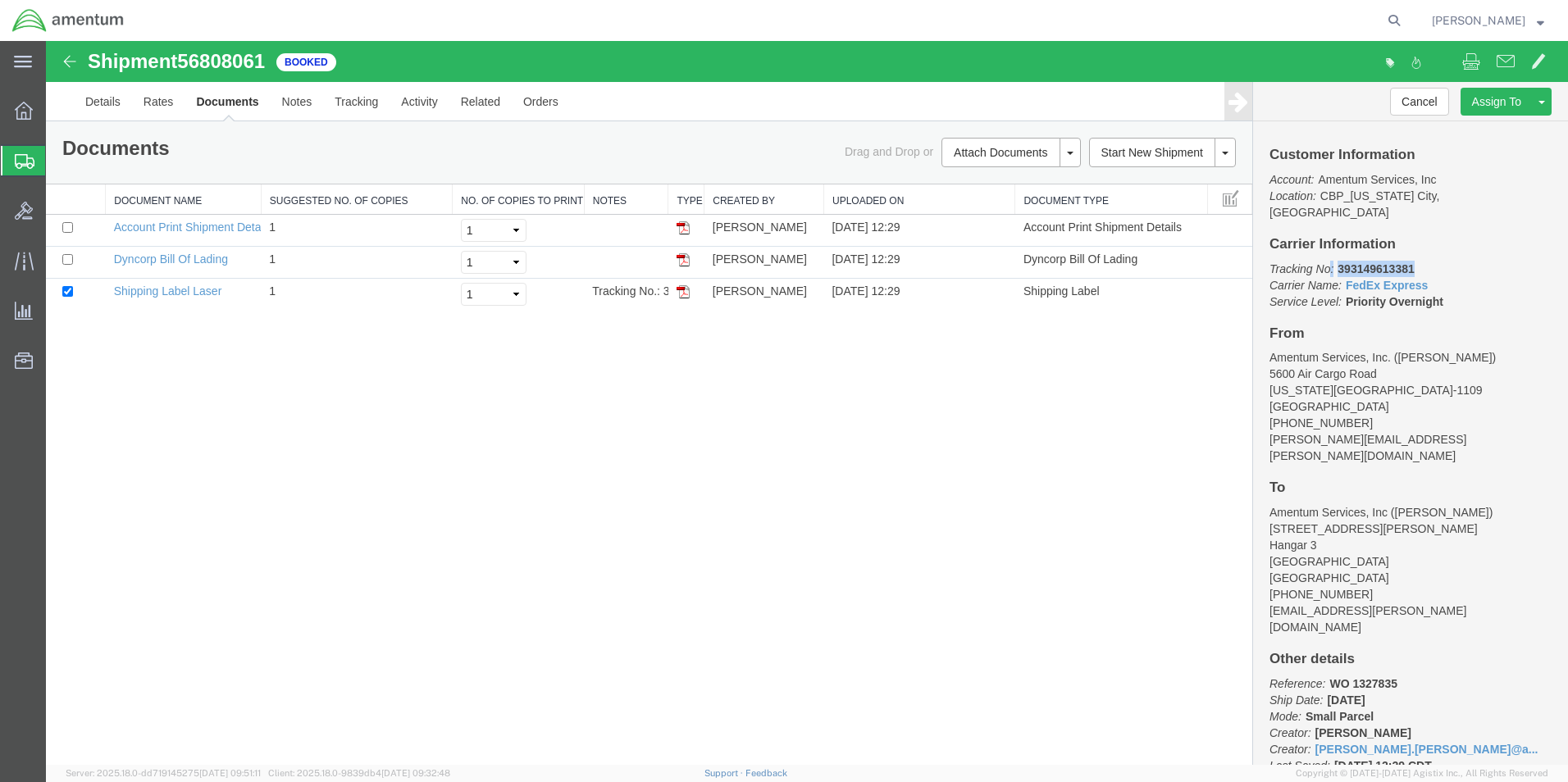
drag, startPoint x: 1329, startPoint y: 252, endPoint x: 1358, endPoint y: 247, distance: 29.4
drag, startPoint x: 1358, startPoint y: 247, endPoint x: 1457, endPoint y: 215, distance: 104.0
click at [1457, 215] on div "Customer Information Account: Amentum Services, Inc Location: [GEOGRAPHIC_DATA]…" at bounding box center [1410, 443] width 315 height 643
drag, startPoint x: 1406, startPoint y: 258, endPoint x: 1338, endPoint y: 259, distance: 68.0
click at [1338, 261] on p "Tracking No: 393149613381 Carrier Name: FedEx Express FedEx Express Service Lev…" at bounding box center [1410, 285] width 282 height 49
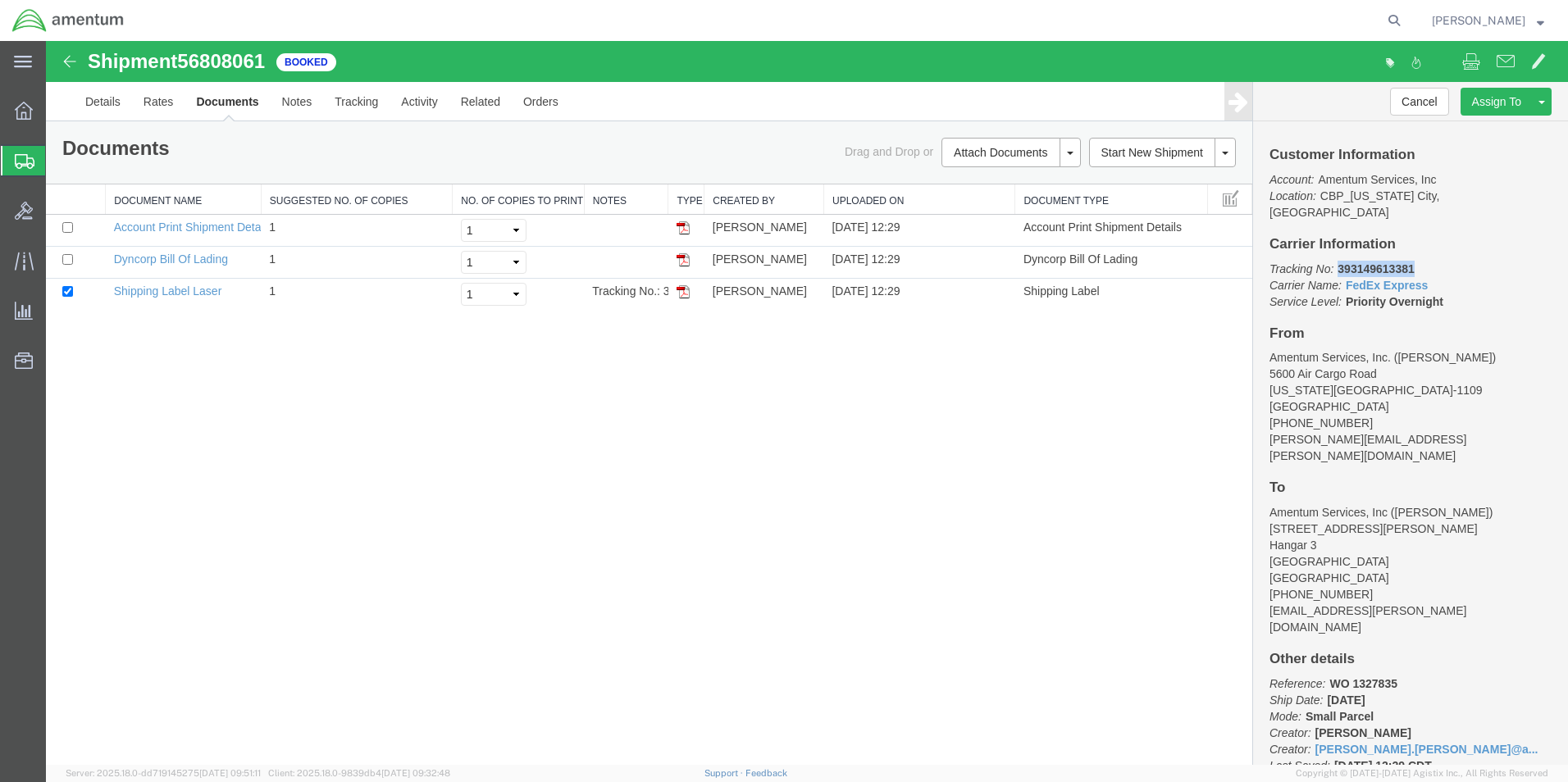
copy b "393149613381"
